Goal: Task Accomplishment & Management: Manage account settings

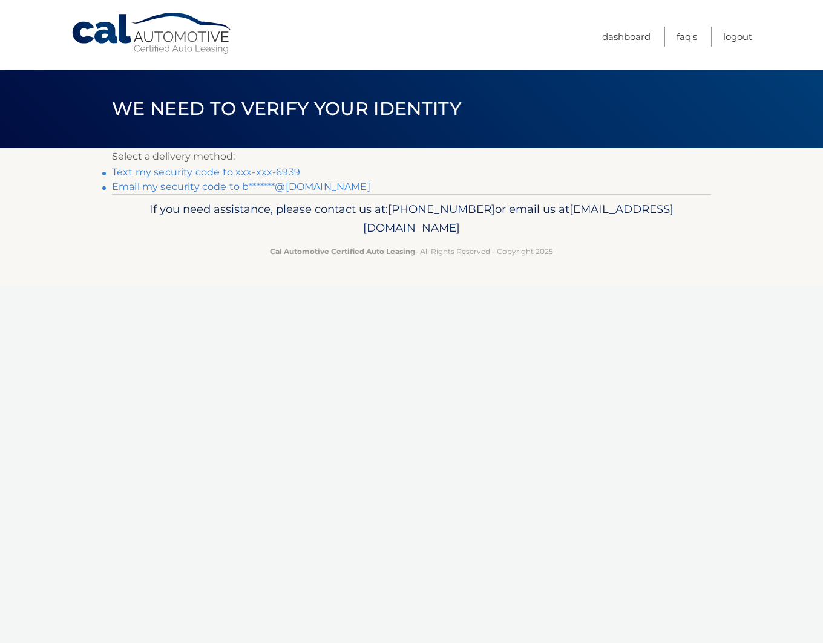
click at [260, 170] on link "Text my security code to xxx-xxx-6939" at bounding box center [206, 171] width 188 height 11
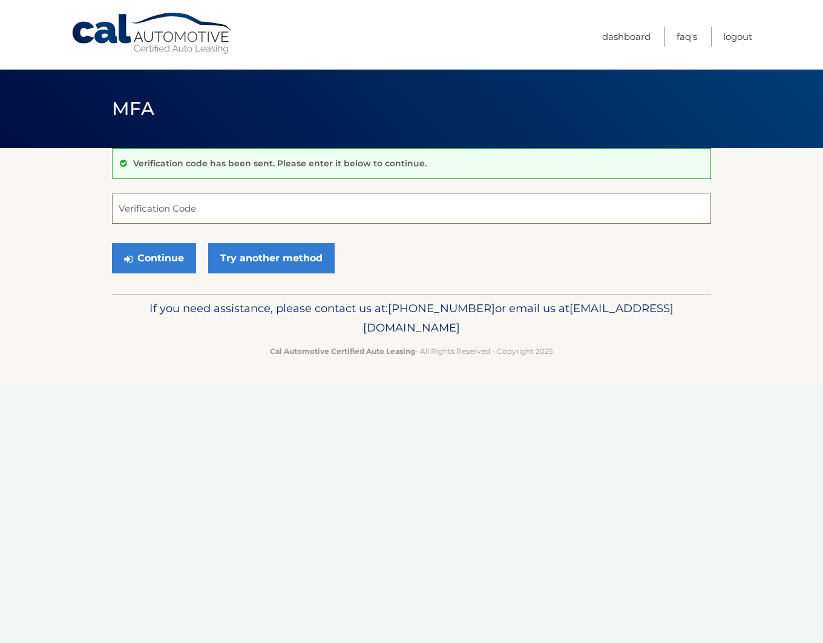
click at [209, 209] on input "Verification Code" at bounding box center [411, 209] width 599 height 30
click at [78, 211] on section "Verification code has been sent. Please enter it below to continue. Verificatio…" at bounding box center [411, 221] width 823 height 146
click at [159, 211] on input "Verification Code" at bounding box center [411, 209] width 599 height 30
type input "3"
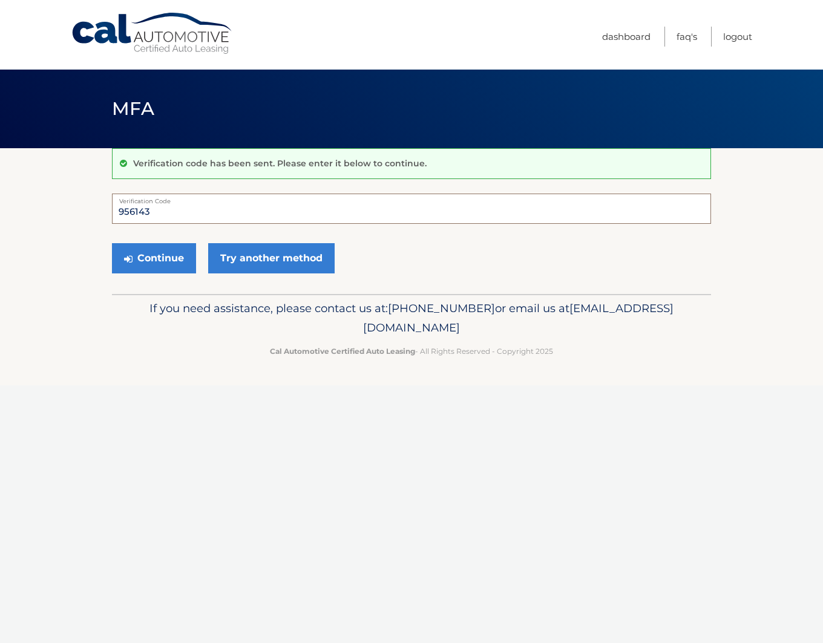
type input "956143"
click at [62, 293] on section "Verification code has been sent. Please enter it below to continue. 956143 Veri…" at bounding box center [411, 221] width 823 height 146
click at [144, 260] on button "Continue" at bounding box center [154, 258] width 84 height 30
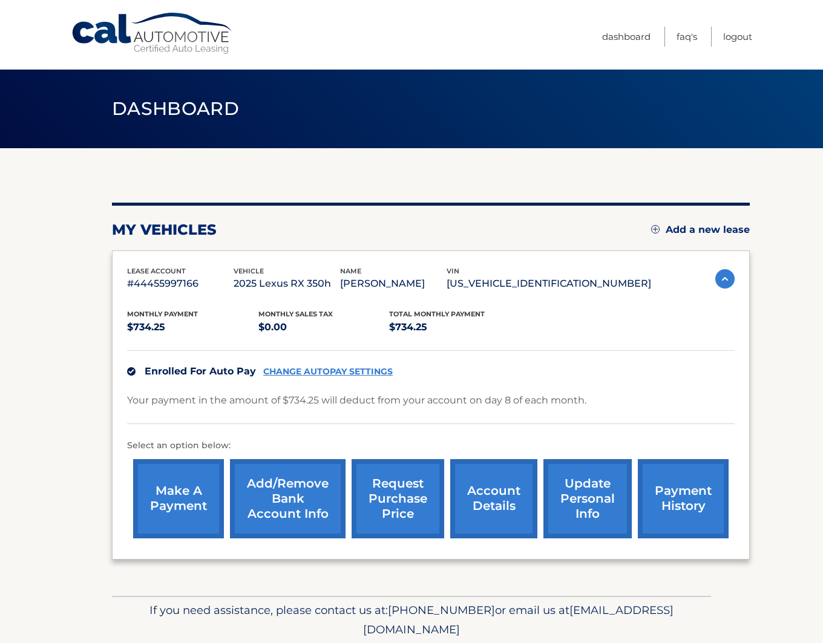
click at [638, 509] on link "payment history" at bounding box center [683, 498] width 91 height 79
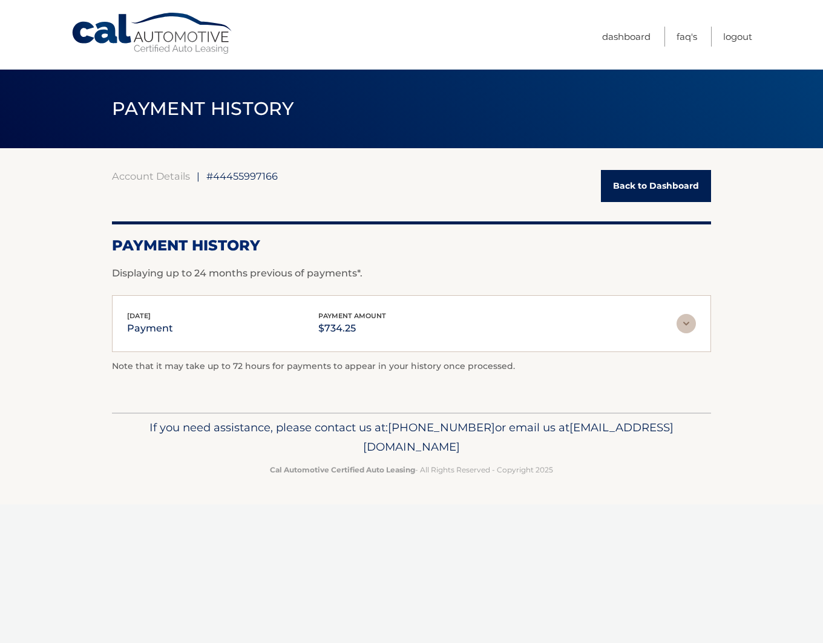
click at [685, 315] on img at bounding box center [685, 323] width 19 height 19
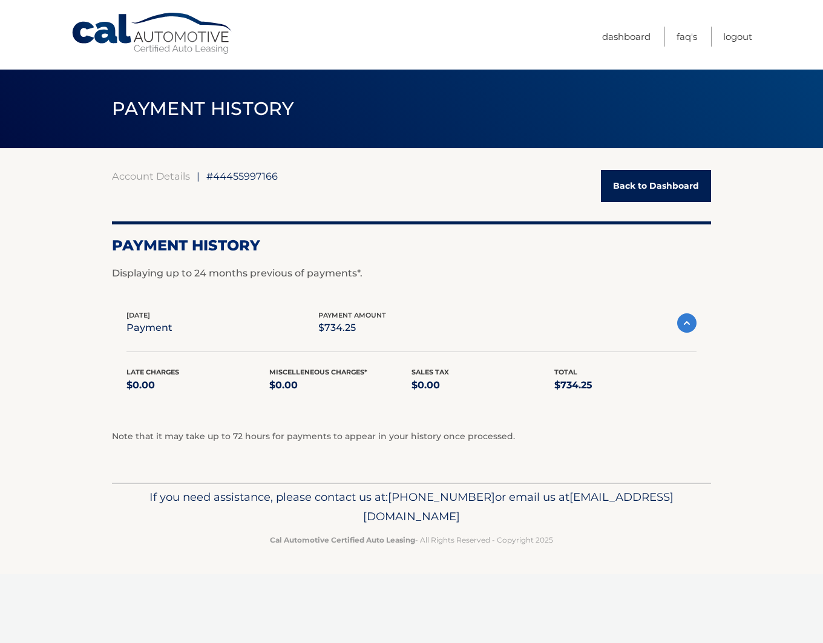
click at [685, 325] on img at bounding box center [686, 322] width 19 height 19
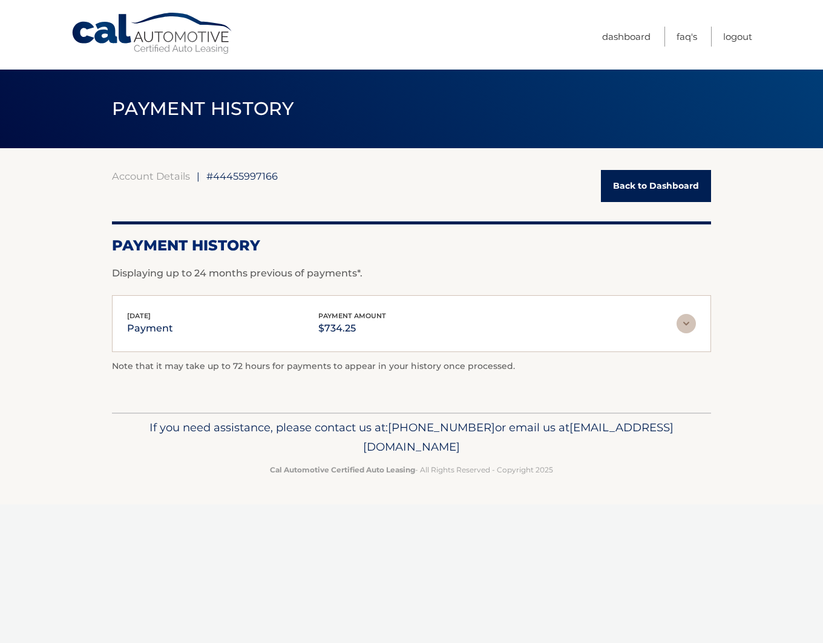
click at [634, 182] on link "Back to Dashboard" at bounding box center [656, 186] width 110 height 32
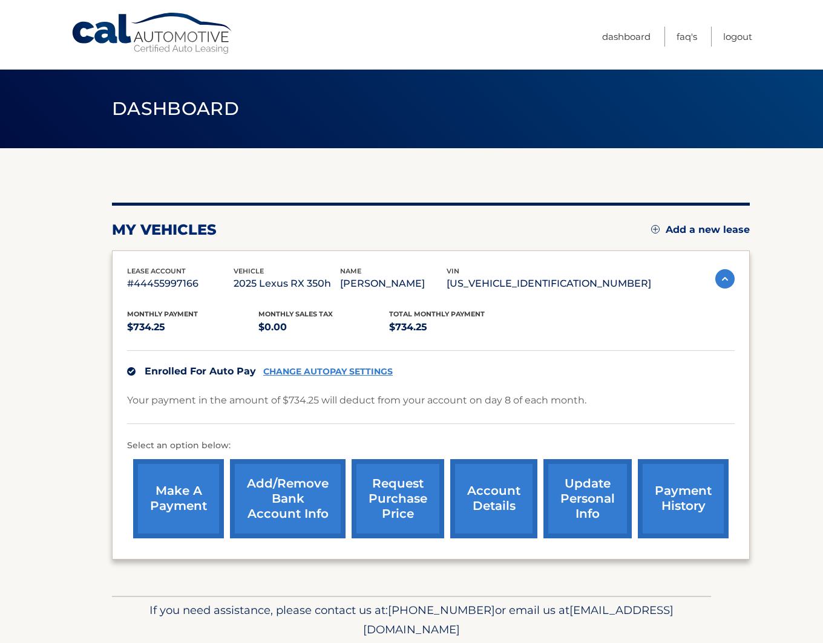
click at [543, 494] on link "update personal info" at bounding box center [587, 498] width 88 height 79
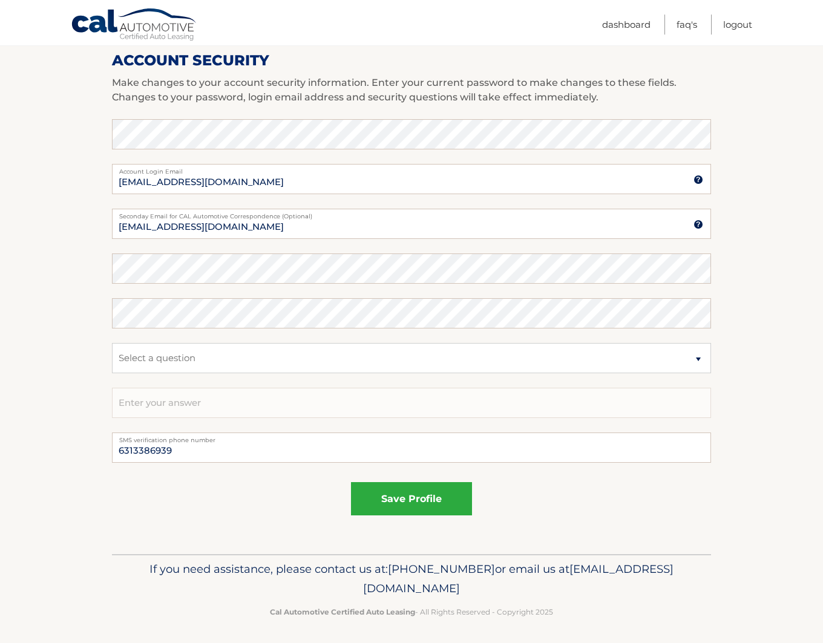
scroll to position [530, 0]
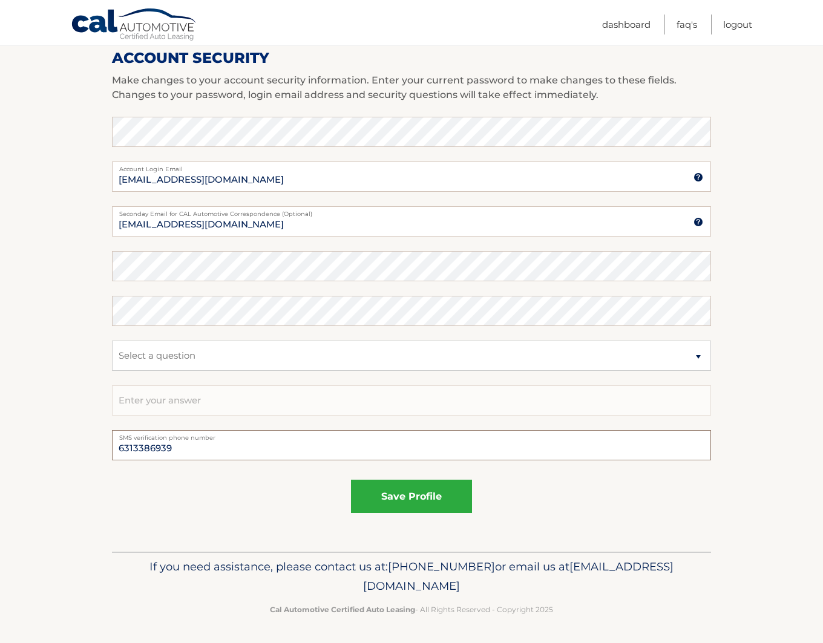
drag, startPoint x: 204, startPoint y: 444, endPoint x: 87, endPoint y: 468, distance: 119.9
click at [87, 468] on section "Account Overview | Edit Profile account information [STREET_ADDRESS] Address [G…" at bounding box center [411, 85] width 823 height 934
drag, startPoint x: 198, startPoint y: 450, endPoint x: 91, endPoint y: 450, distance: 107.1
click at [112, 450] on input "6313386939" at bounding box center [411, 445] width 599 height 30
type input "7046493050"
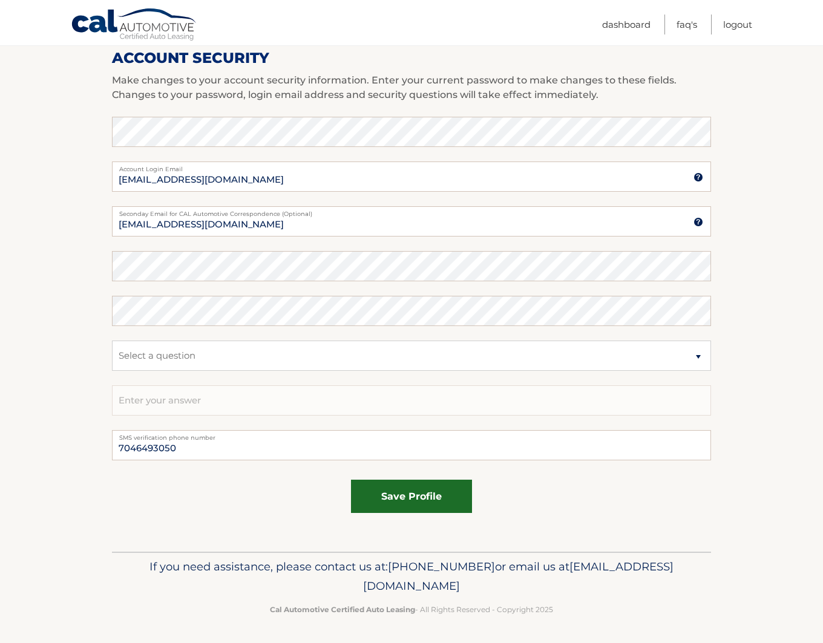
click at [418, 499] on button "save profile" at bounding box center [411, 496] width 121 height 33
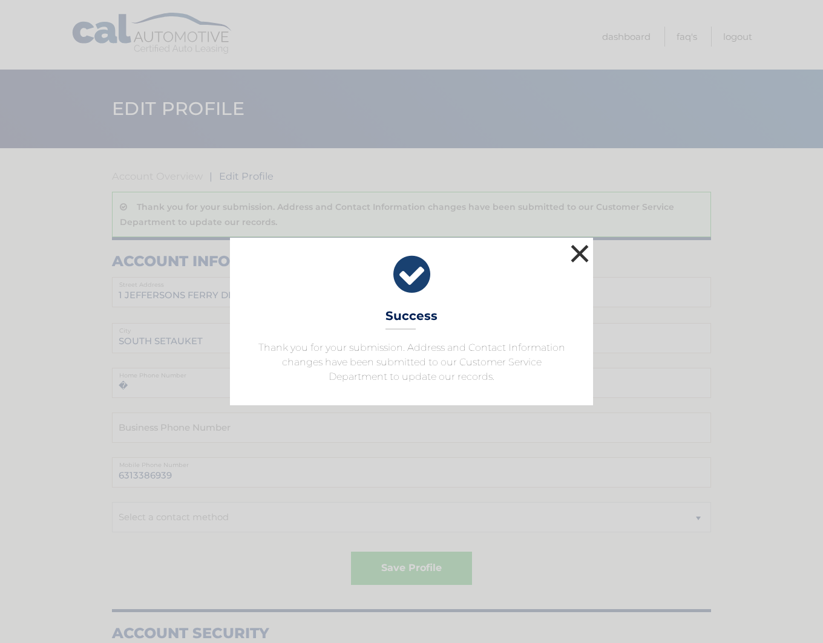
click at [578, 262] on button "×" at bounding box center [580, 253] width 24 height 24
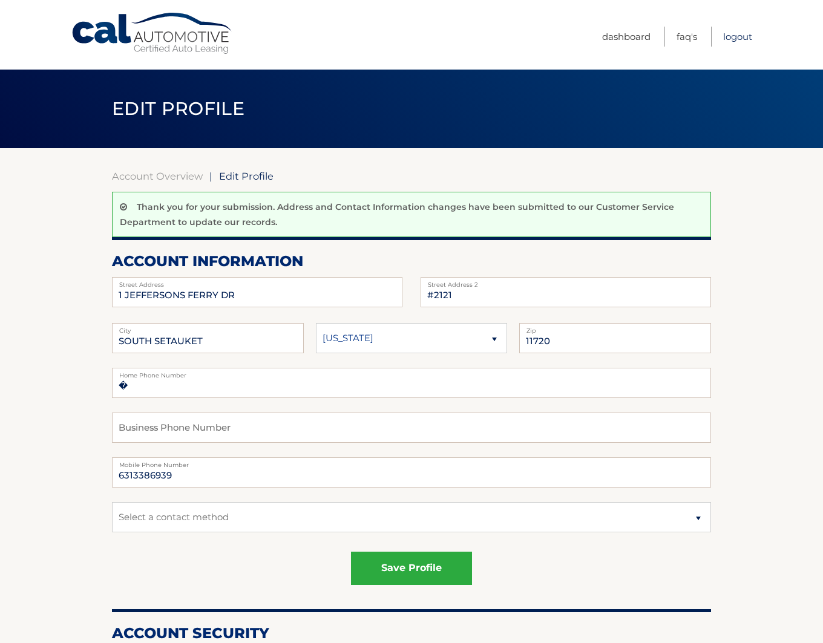
click at [729, 32] on link "Logout" at bounding box center [737, 37] width 29 height 20
